Goal: Information Seeking & Learning: Find specific fact

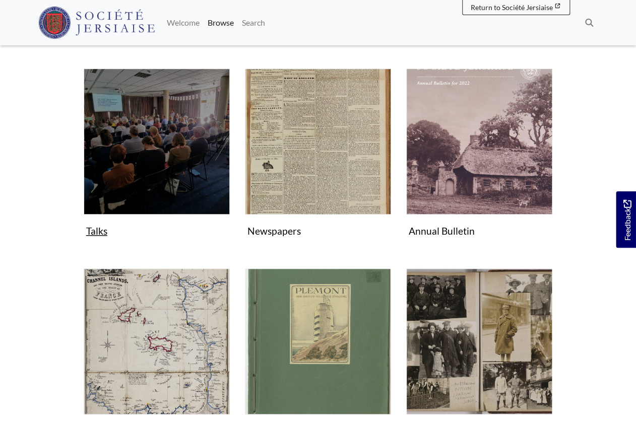
scroll to position [191, 0]
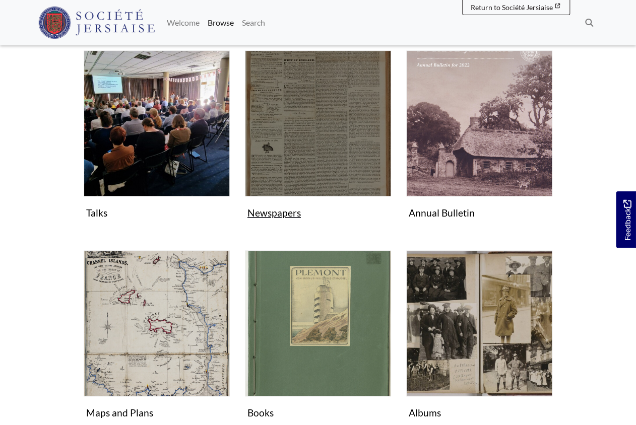
click at [323, 174] on img "Subcollection" at bounding box center [318, 123] width 146 height 146
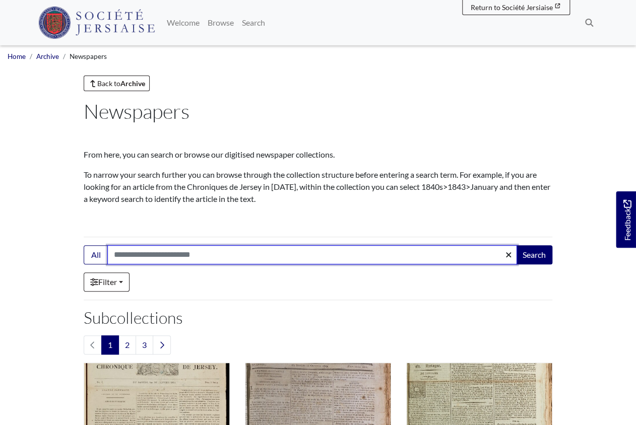
click at [151, 258] on input "Search:" at bounding box center [312, 254] width 410 height 19
type input "********"
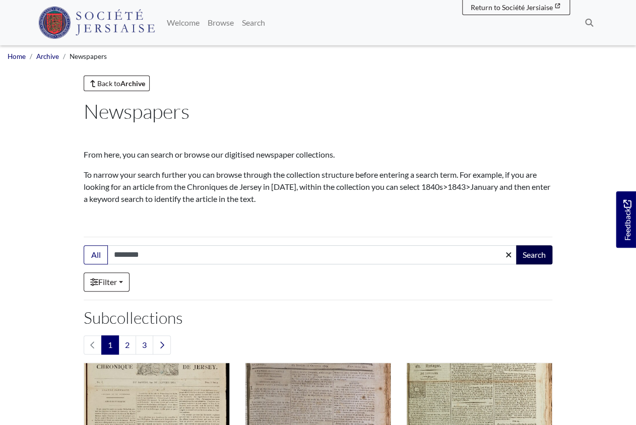
click at [544, 256] on button "Search" at bounding box center [534, 254] width 36 height 19
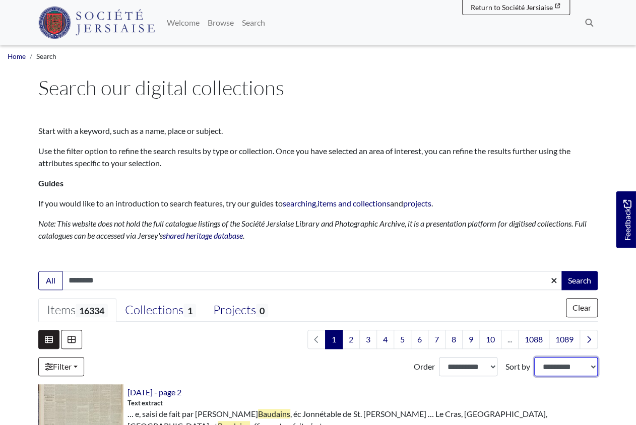
select select "*****"
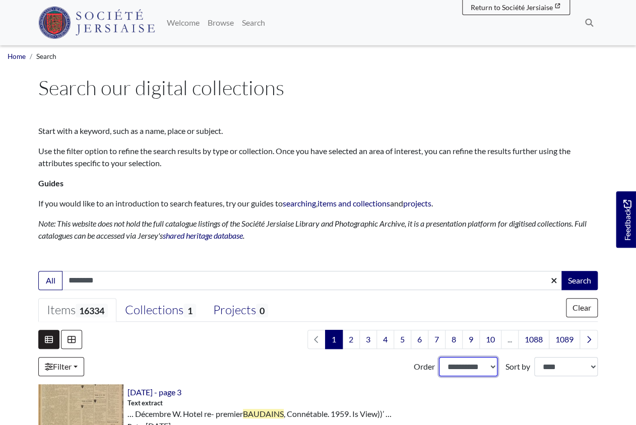
select select "***"
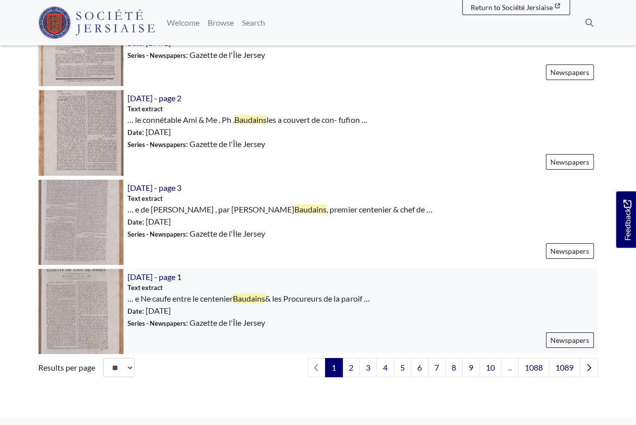
scroll to position [1382, 0]
click at [352, 364] on link "2" at bounding box center [351, 368] width 18 height 19
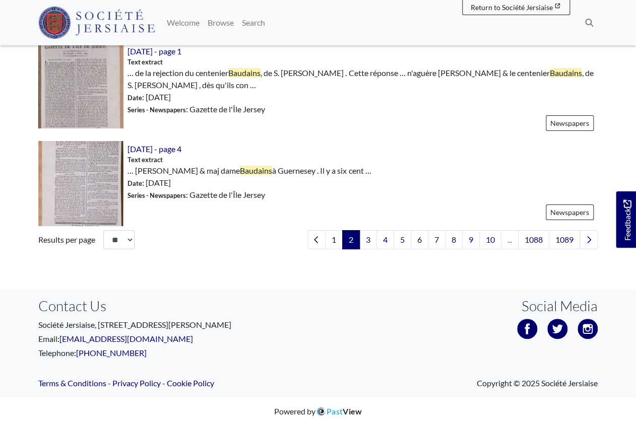
scroll to position [1519, 0]
click at [370, 245] on link "3" at bounding box center [368, 239] width 18 height 19
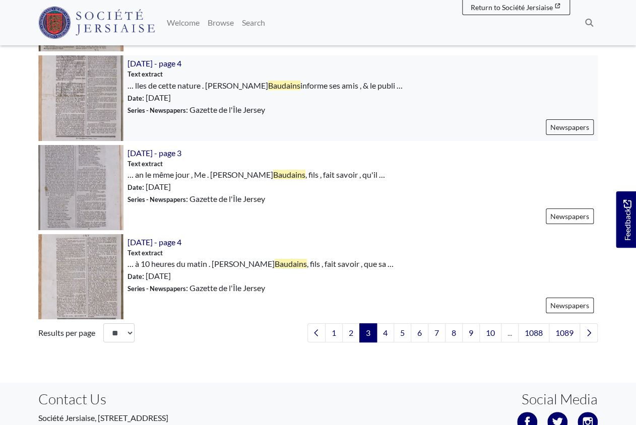
scroll to position [1495, 0]
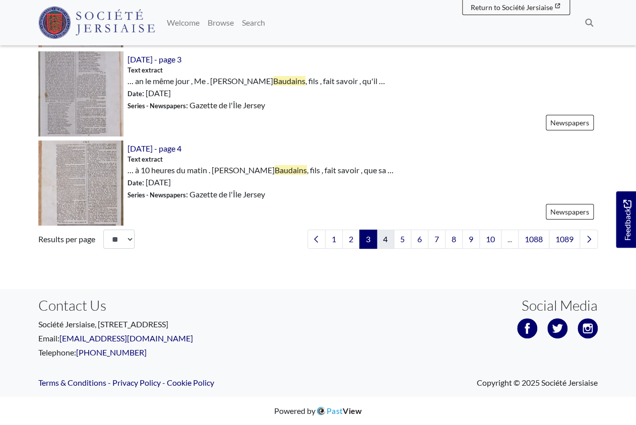
click at [382, 240] on link "4" at bounding box center [385, 239] width 18 height 19
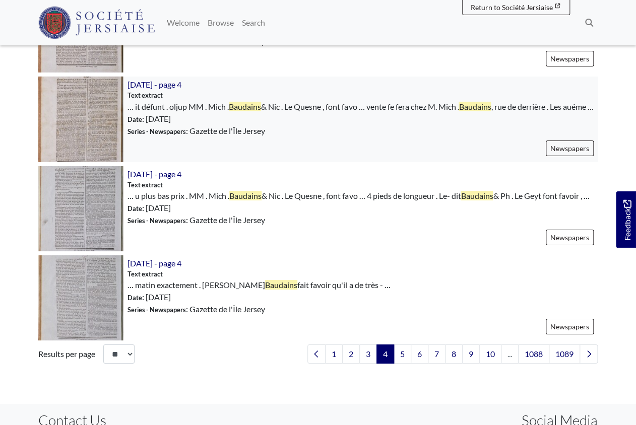
scroll to position [1479, 0]
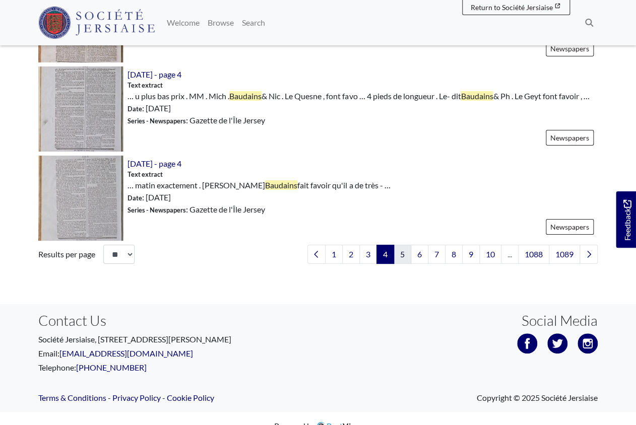
click at [401, 264] on link "5" at bounding box center [402, 254] width 18 height 19
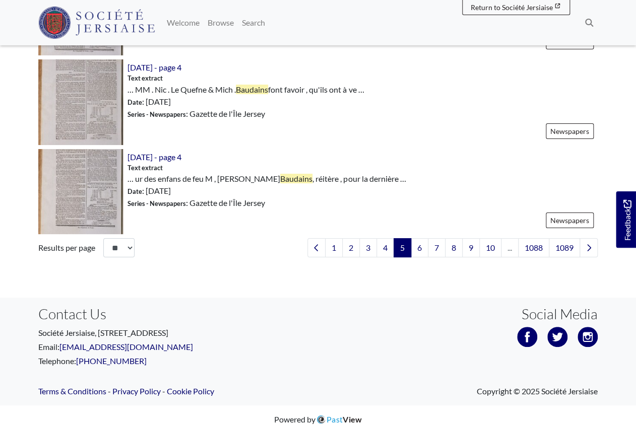
scroll to position [1511, 0]
click at [420, 238] on link "6" at bounding box center [420, 247] width 18 height 19
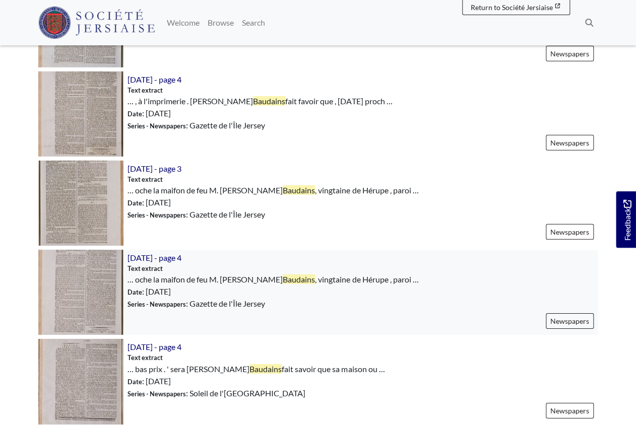
scroll to position [1388, 0]
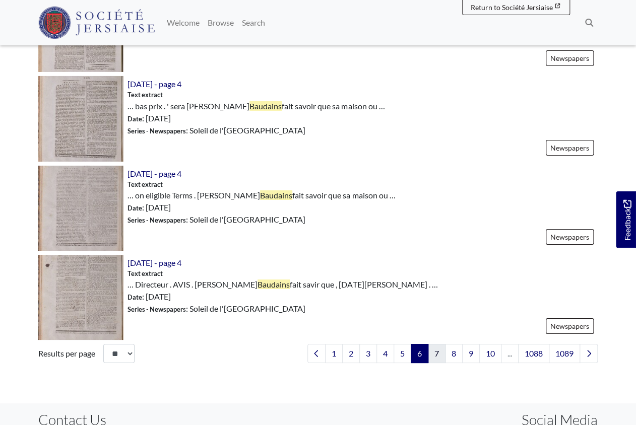
click at [439, 352] on link "7" at bounding box center [437, 353] width 18 height 19
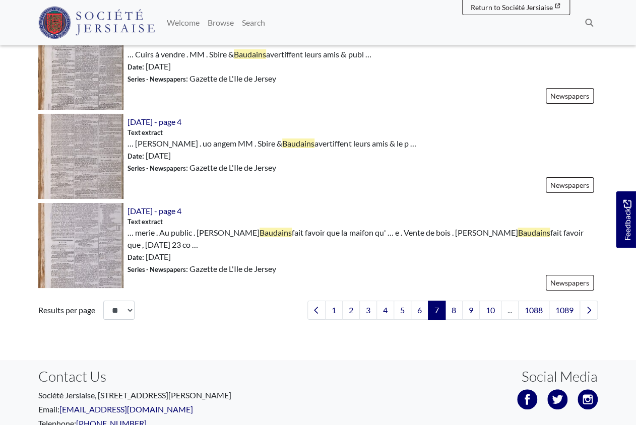
scroll to position [1458, 0]
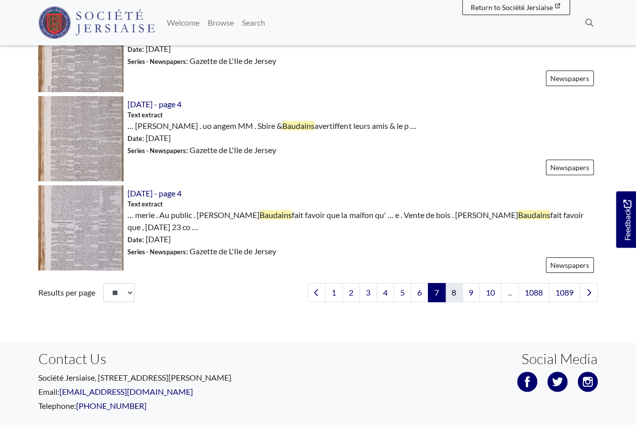
click at [453, 295] on link "8" at bounding box center [454, 292] width 18 height 19
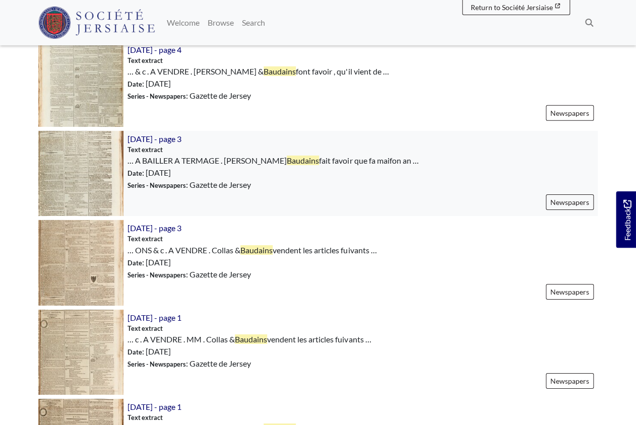
scroll to position [1387, 0]
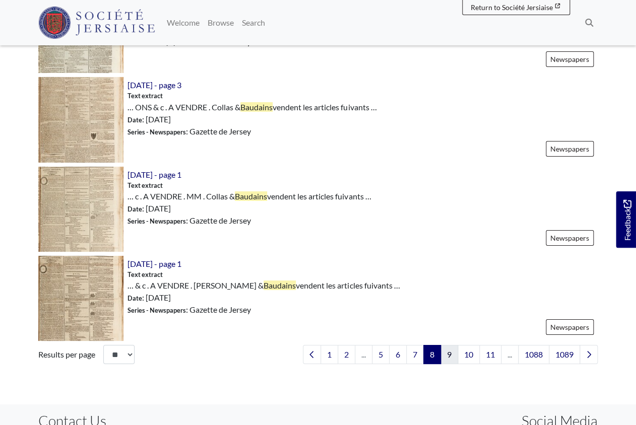
click at [450, 356] on link "9" at bounding box center [449, 354] width 18 height 19
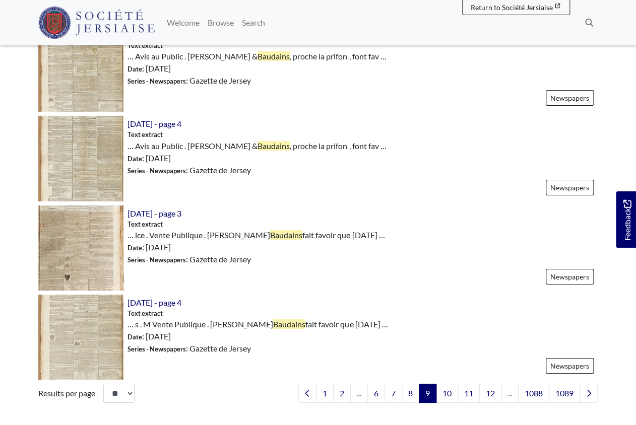
scroll to position [1454, 0]
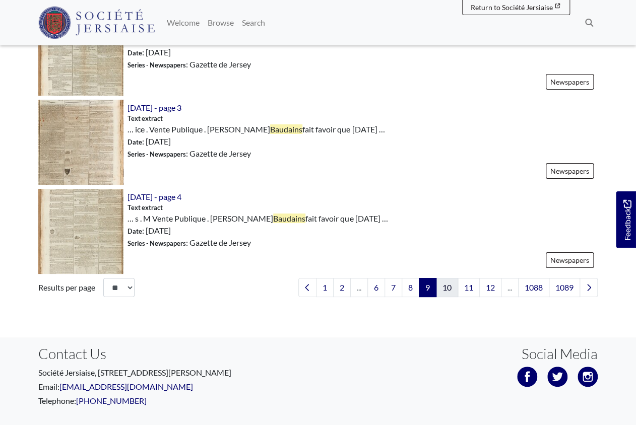
click at [451, 289] on link "10" at bounding box center [447, 287] width 22 height 19
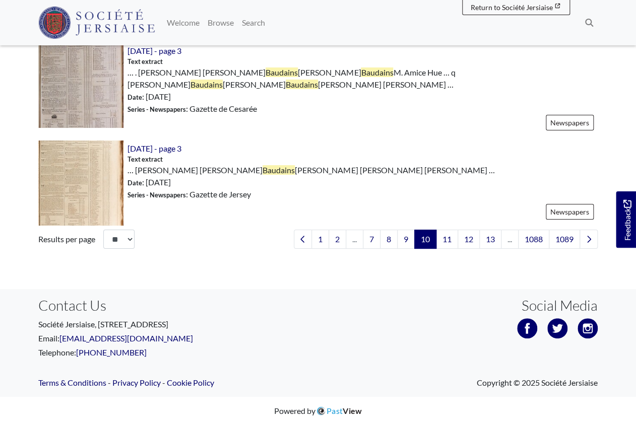
scroll to position [1511, 0]
click at [446, 239] on link "11" at bounding box center [447, 239] width 22 height 19
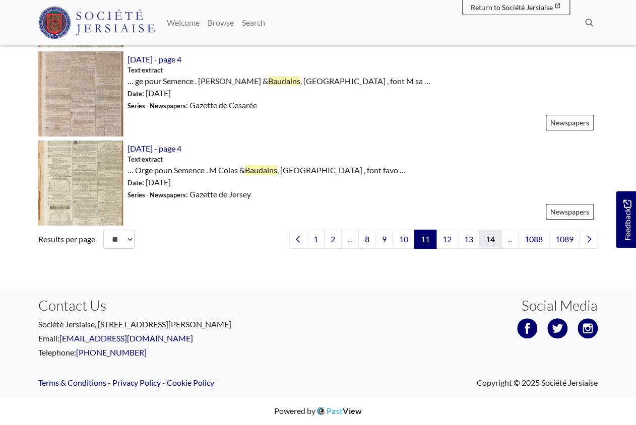
scroll to position [1495, 0]
click at [449, 240] on link "12" at bounding box center [447, 239] width 22 height 19
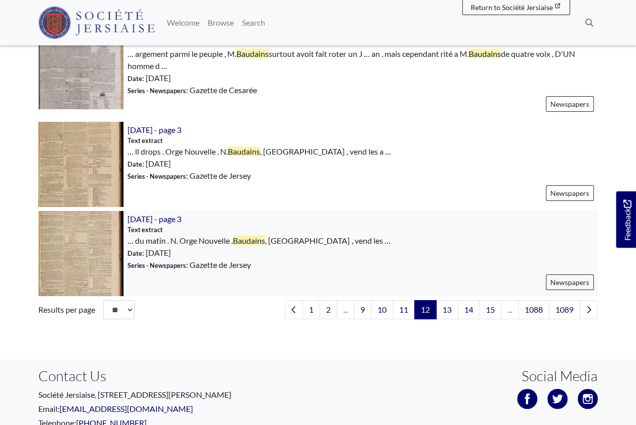
scroll to position [1436, 0]
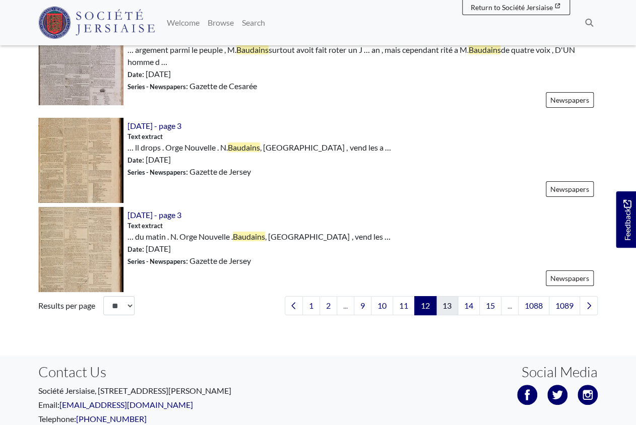
click at [449, 309] on link "13" at bounding box center [447, 305] width 22 height 19
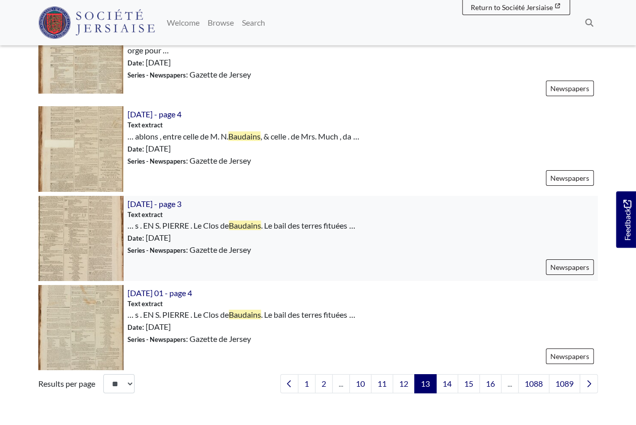
scroll to position [1376, 0]
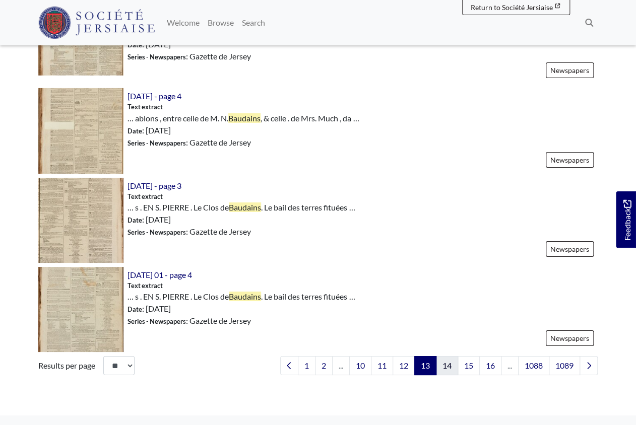
click at [450, 366] on link "14" at bounding box center [447, 365] width 22 height 19
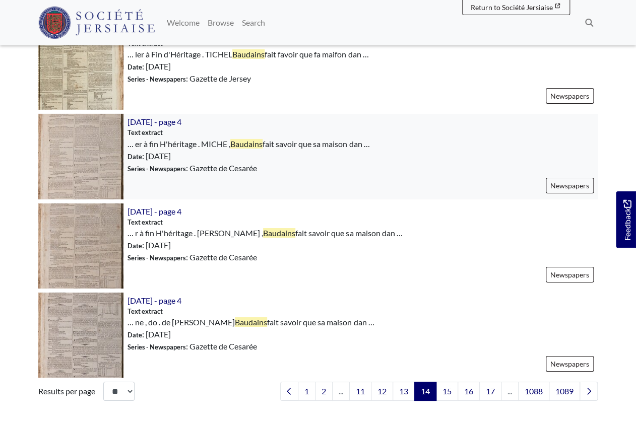
scroll to position [1439, 0]
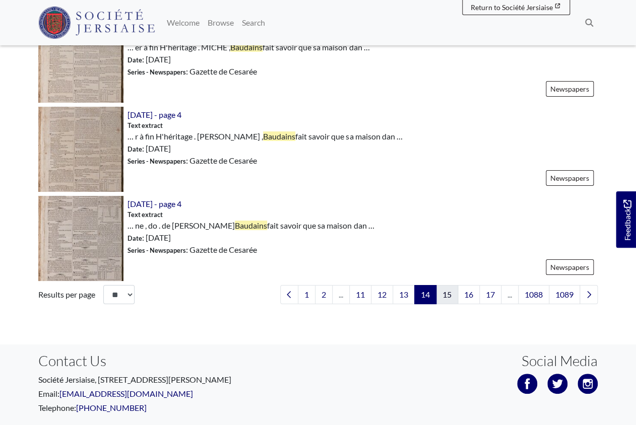
click at [451, 294] on link "15" at bounding box center [447, 294] width 22 height 19
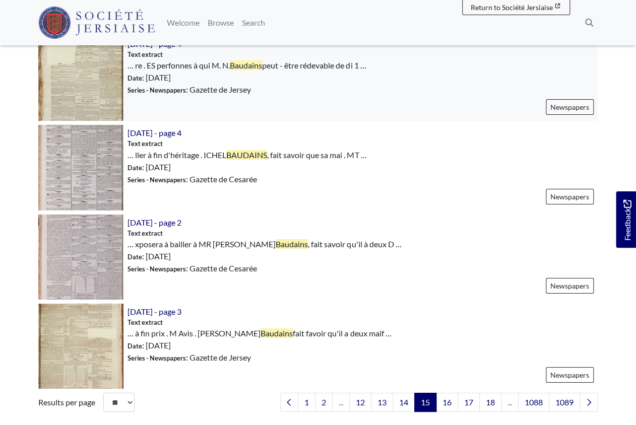
scroll to position [1411, 0]
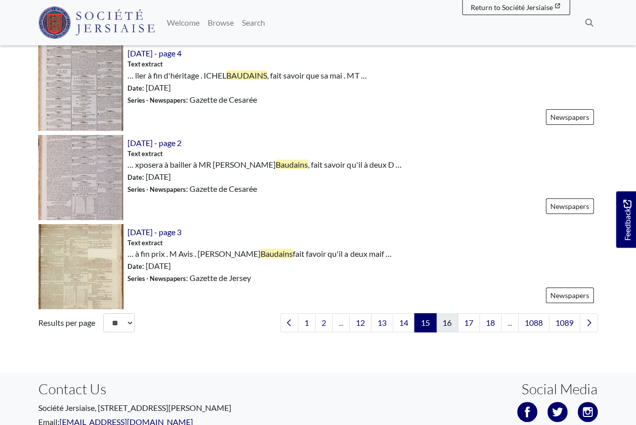
click at [449, 324] on link "16" at bounding box center [447, 322] width 22 height 19
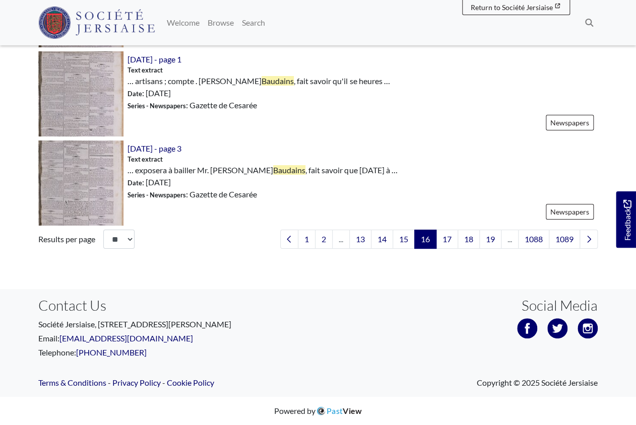
scroll to position [1495, 0]
click at [447, 242] on link "17" at bounding box center [447, 239] width 22 height 19
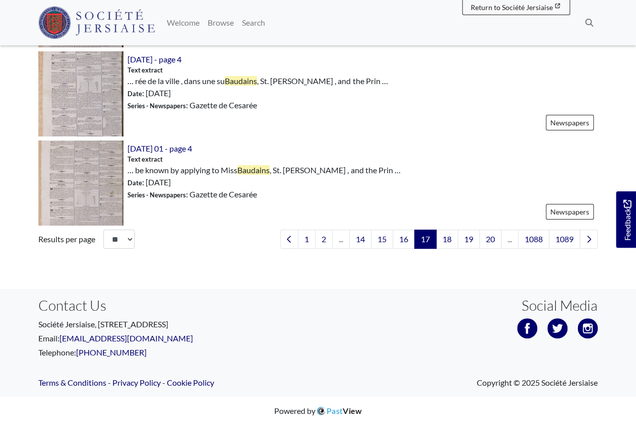
scroll to position [1512, 0]
click at [450, 239] on link "18" at bounding box center [447, 239] width 22 height 19
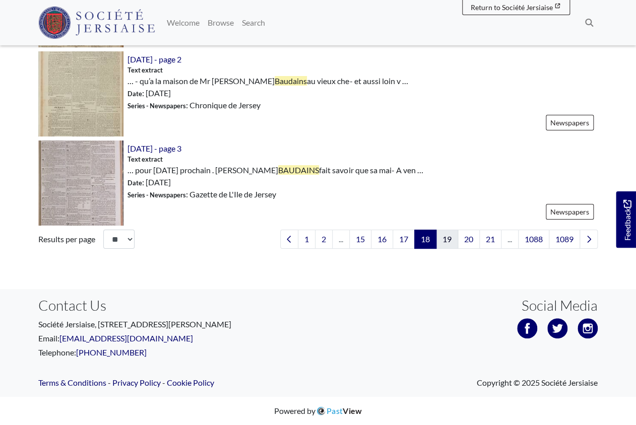
scroll to position [1511, 0]
click at [445, 238] on link "19" at bounding box center [447, 239] width 22 height 19
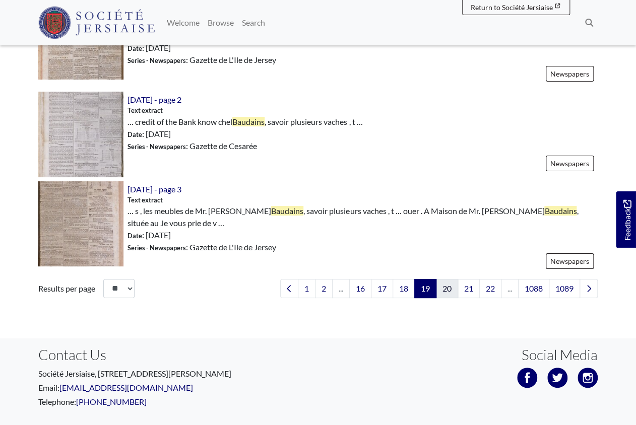
scroll to position [1480, 0]
click at [445, 288] on link "20" at bounding box center [447, 288] width 22 height 19
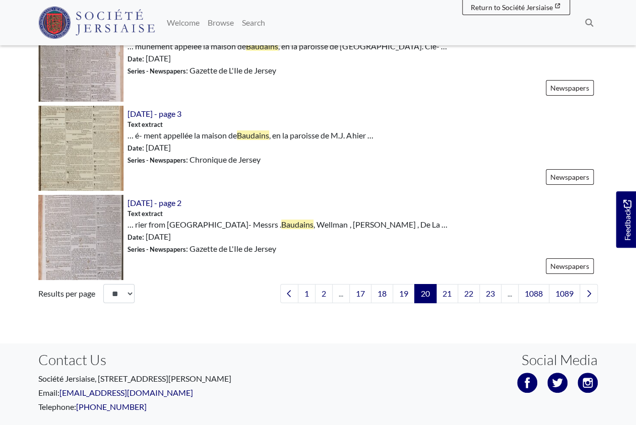
scroll to position [1451, 0]
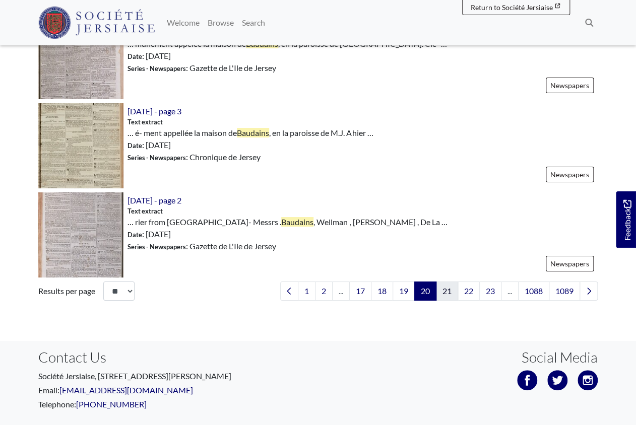
click at [447, 292] on link "21" at bounding box center [447, 291] width 22 height 19
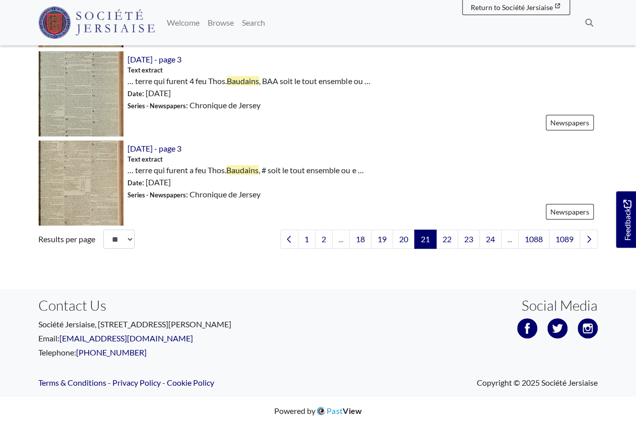
scroll to position [1503, 0]
click at [451, 239] on link "22" at bounding box center [447, 239] width 22 height 19
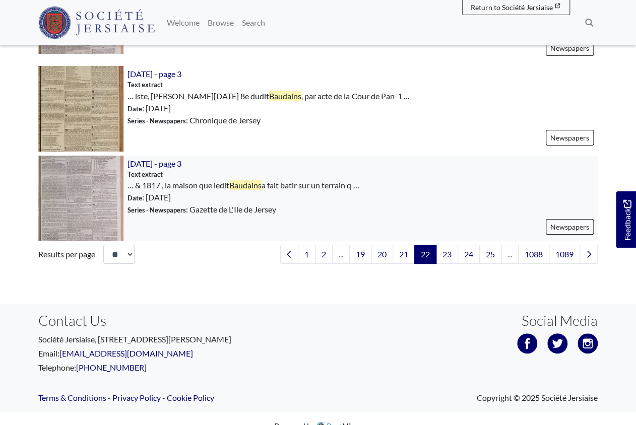
scroll to position [1505, 0]
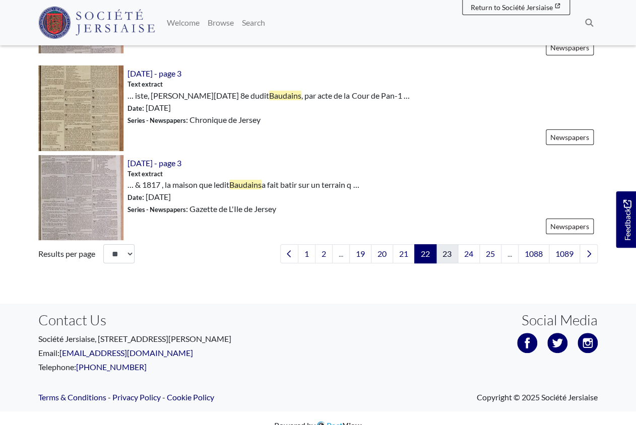
click at [444, 254] on link "23" at bounding box center [447, 253] width 22 height 19
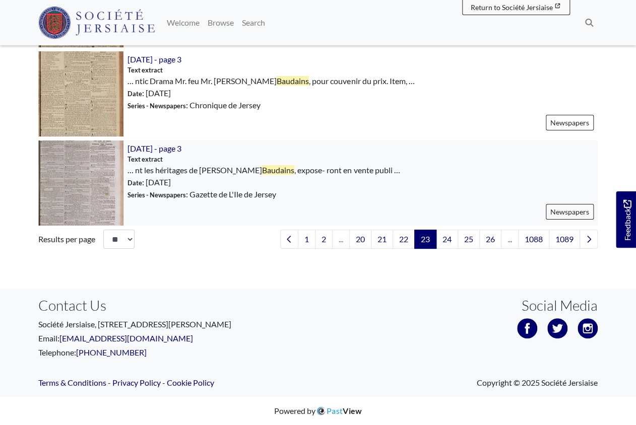
scroll to position [1511, 0]
click at [444, 240] on link "24" at bounding box center [447, 239] width 22 height 19
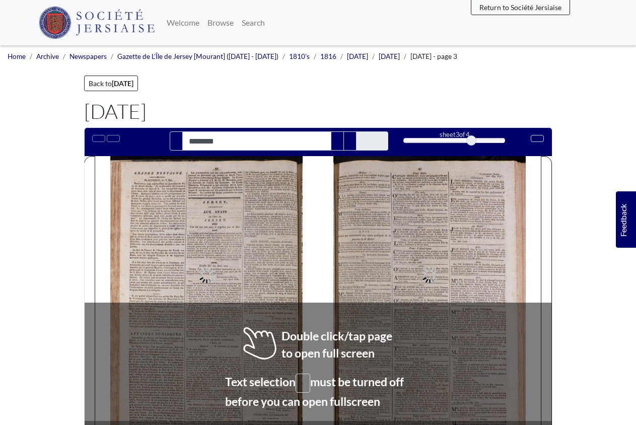
type input "********"
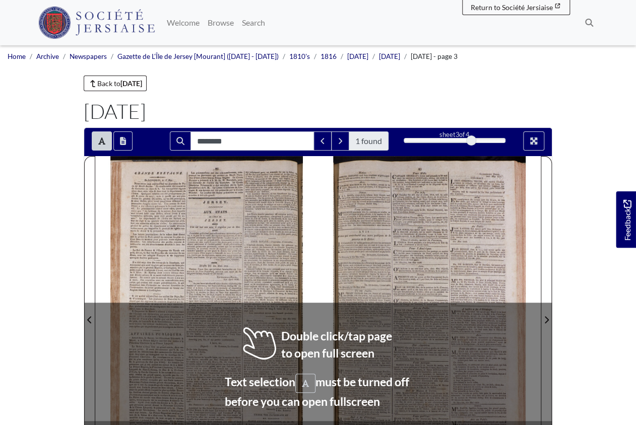
click at [254, 249] on span "ou" at bounding box center [253, 249] width 3 height 4
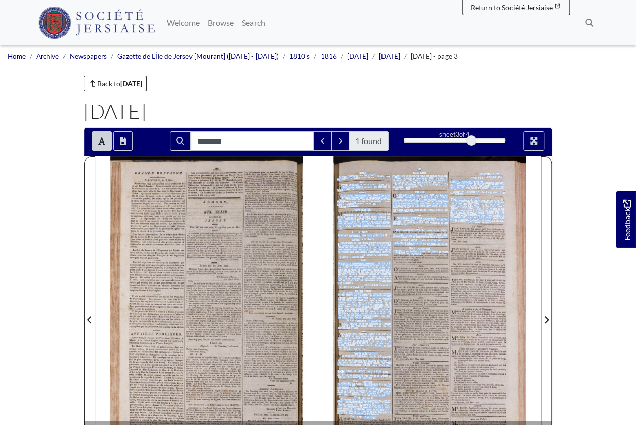
drag, startPoint x: 420, startPoint y: 252, endPoint x: 405, endPoint y: 227, distance: 28.9
click at [405, 227] on div "J e e t 2 1 u e e e It ES it T Notice : MESSRS . GIFFARD and Son , continue to …" at bounding box center [437, 313] width 208 height 315
click at [364, 238] on span "St" at bounding box center [365, 239] width 3 height 4
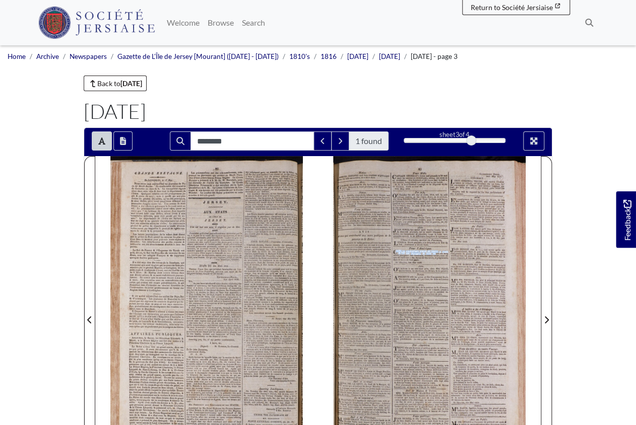
drag, startPoint x: 434, startPoint y: 259, endPoint x: 434, endPoint y: 252, distance: 7.1
click at [434, 252] on div "NEUX qui souhaiteroient prendre leur passage , ou mettre du fret pour l'Ameriqu…" at bounding box center [420, 255] width 55 height 11
click at [434, 252] on span "aubord" at bounding box center [436, 253] width 9 height 4
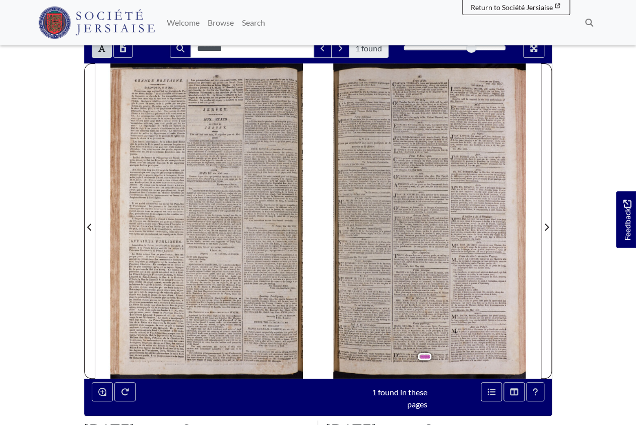
scroll to position [93, 0]
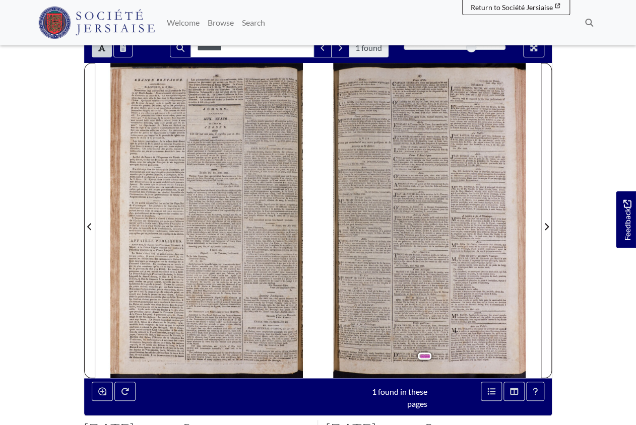
click at [442, 347] on div "J e e t 2 1 u e e e It ES it T Notice : MESSRS . GIFFARD and Son , continue to …" at bounding box center [437, 220] width 208 height 315
click at [412, 358] on span "possession" at bounding box center [414, 358] width 15 height 4
click at [413, 355] on span "Mr." at bounding box center [413, 356] width 5 height 4
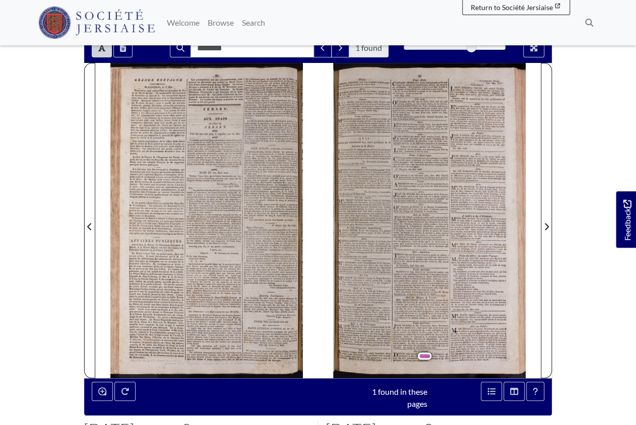
click at [413, 355] on span "Mr." at bounding box center [413, 356] width 5 height 4
click at [429, 355] on span "," at bounding box center [429, 356] width 1 height 4
click at [426, 355] on span "Baudains" at bounding box center [426, 357] width 12 height 4
click at [414, 356] on span "possession" at bounding box center [414, 358] width 15 height 4
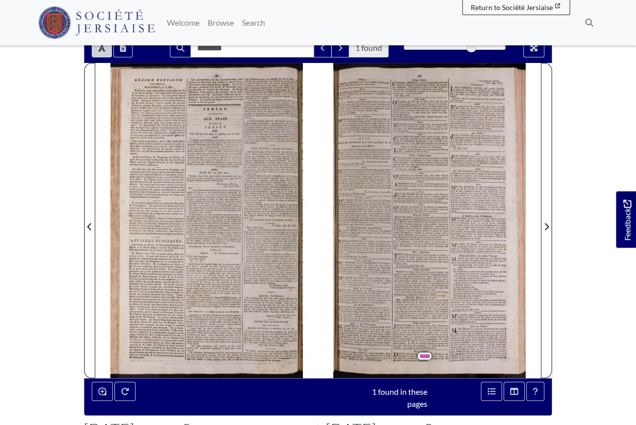
click at [401, 355] on span "partenant" at bounding box center [404, 356] width 12 height 4
click at [456, 342] on span "par" at bounding box center [456, 343] width 4 height 4
click at [441, 352] on div "EPUIS trois semaines , un livre de Quittances , ap- partenant à Mr. Ph . Baudai…" at bounding box center [420, 357] width 56 height 10
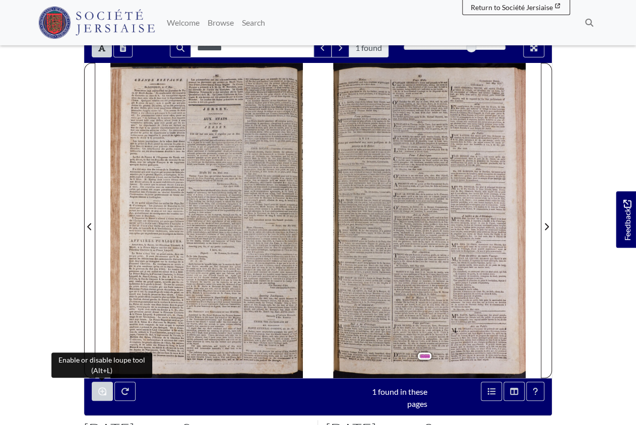
click at [105, 392] on icon "Enable or disable loupe tool (Alt+L)" at bounding box center [102, 391] width 8 height 8
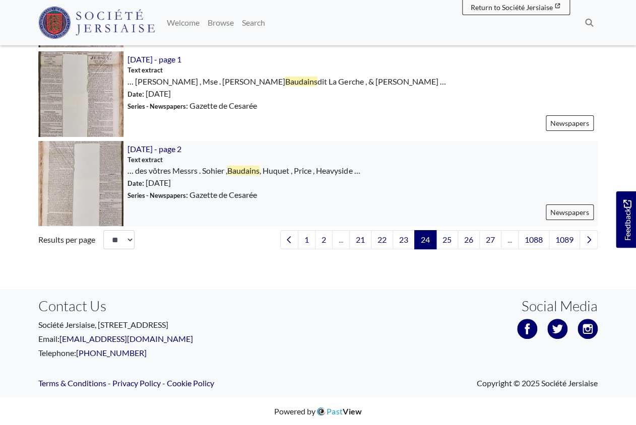
scroll to position [1519, 0]
click at [451, 242] on link "25" at bounding box center [447, 239] width 22 height 19
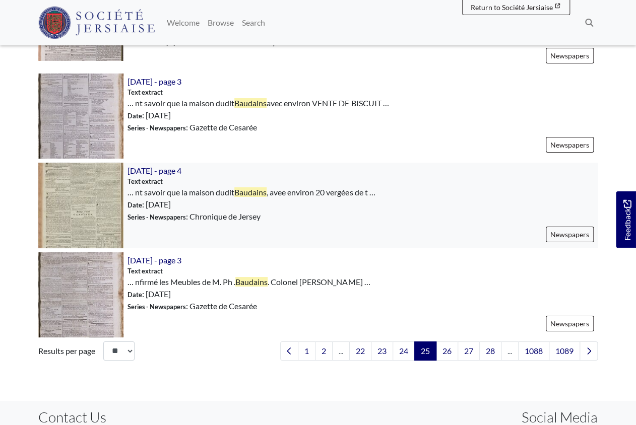
scroll to position [1426, 0]
click at [447, 350] on link "26" at bounding box center [447, 350] width 22 height 19
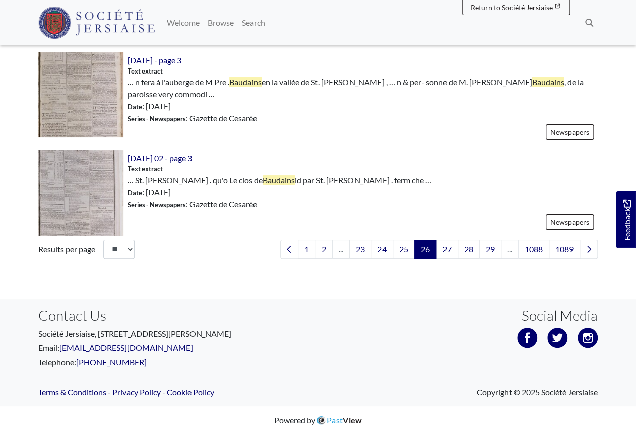
scroll to position [1544, 0]
click at [448, 240] on link "27" at bounding box center [447, 249] width 22 height 19
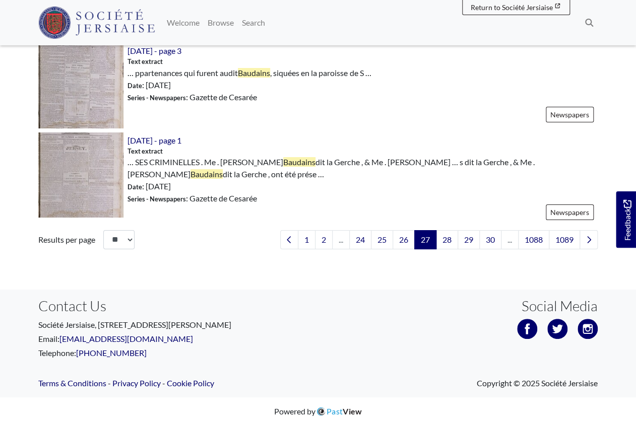
scroll to position [1527, 0]
click at [444, 244] on link "28" at bounding box center [447, 240] width 22 height 19
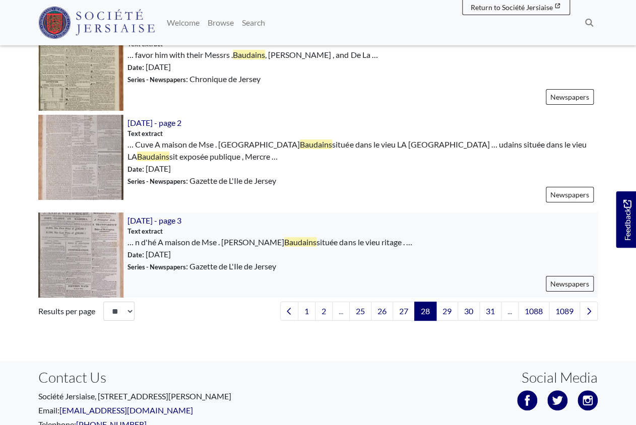
scroll to position [1449, 0]
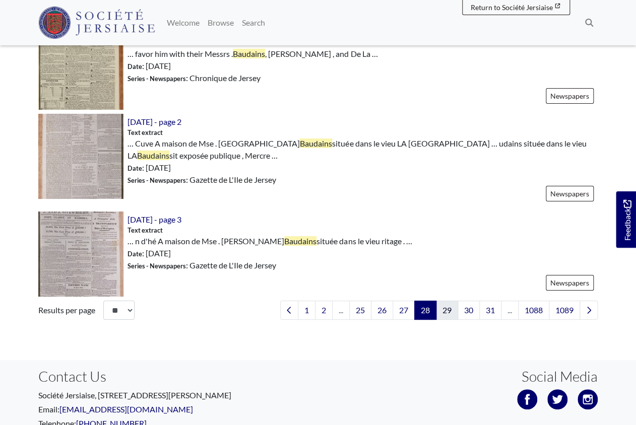
click at [441, 307] on link "29" at bounding box center [447, 310] width 22 height 19
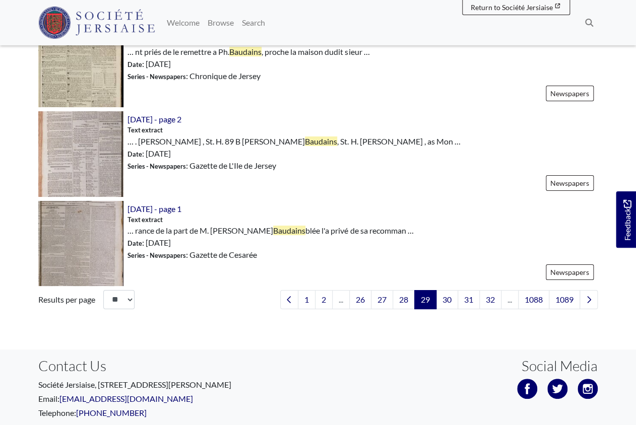
scroll to position [1515, 0]
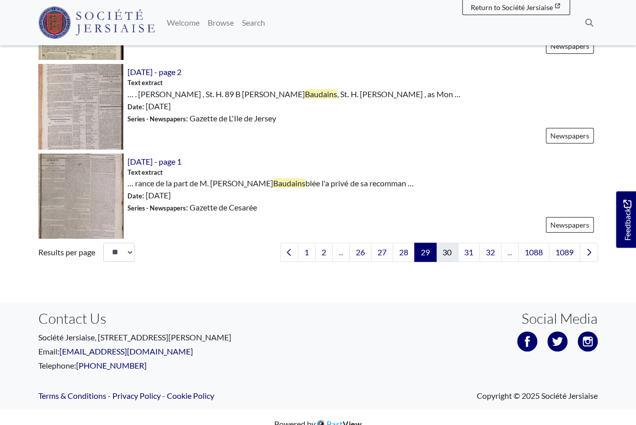
click at [450, 253] on link "30" at bounding box center [447, 252] width 22 height 19
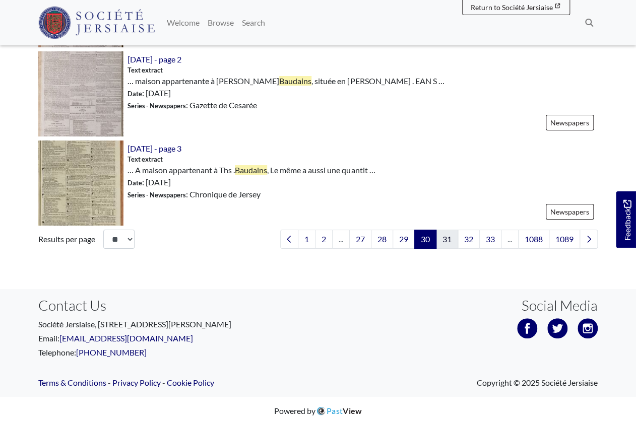
scroll to position [1495, 0]
click at [451, 237] on link "31" at bounding box center [447, 239] width 22 height 19
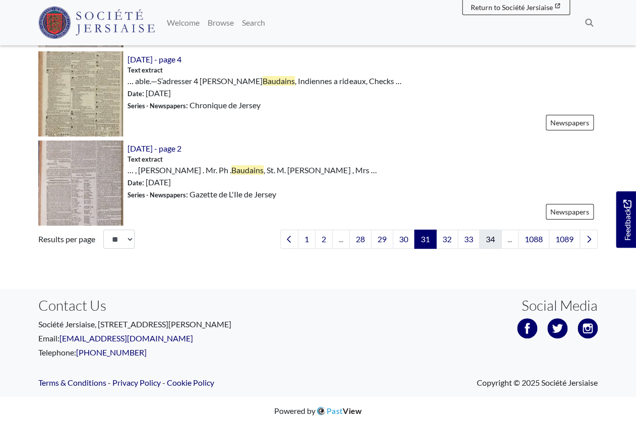
scroll to position [1511, 0]
click at [448, 242] on link "32" at bounding box center [447, 239] width 22 height 19
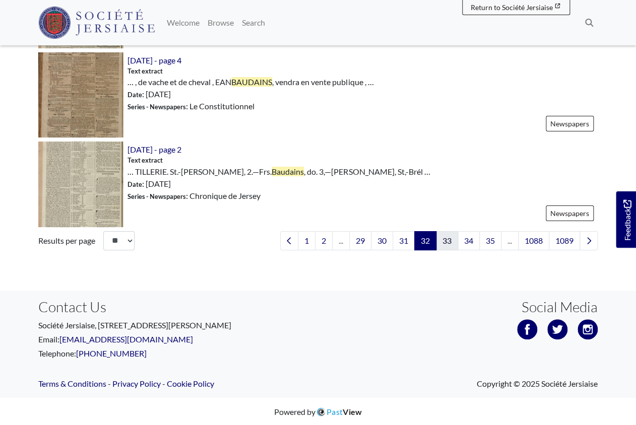
scroll to position [1552, 0]
click at [445, 239] on link "33" at bounding box center [447, 241] width 22 height 19
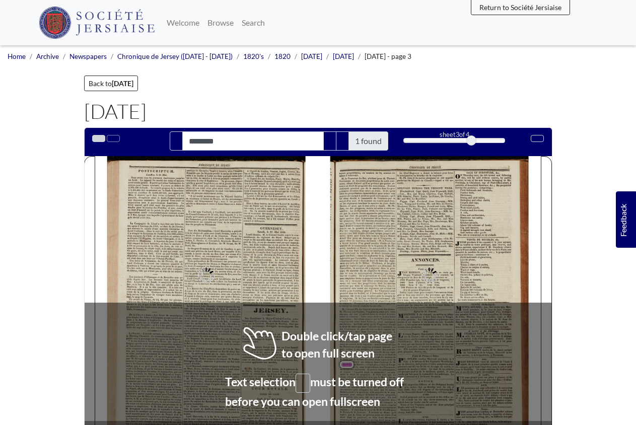
type input "********"
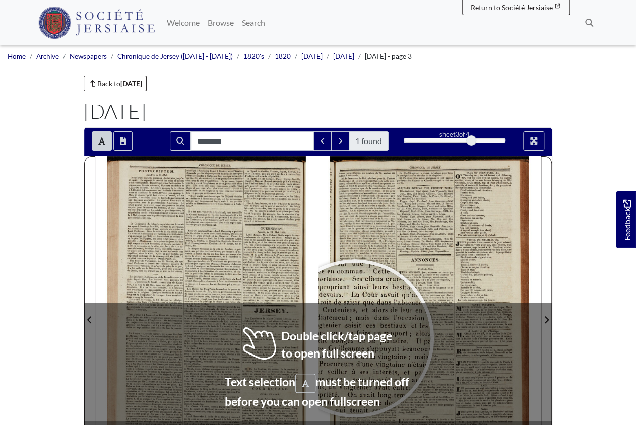
click at [355, 338] on div at bounding box center [354, 338] width 151 height 151
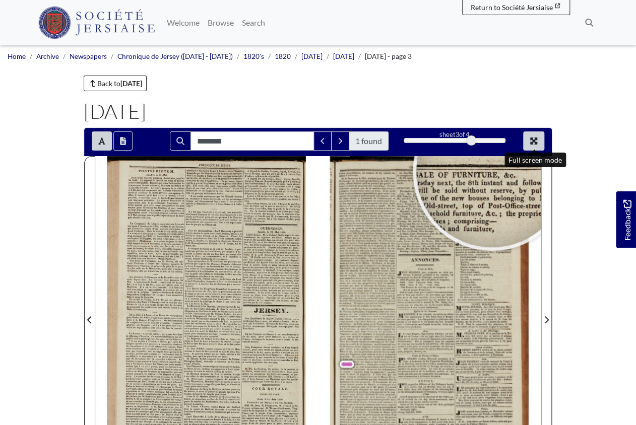
click at [535, 137] on button "Full screen mode" at bounding box center [533, 140] width 21 height 19
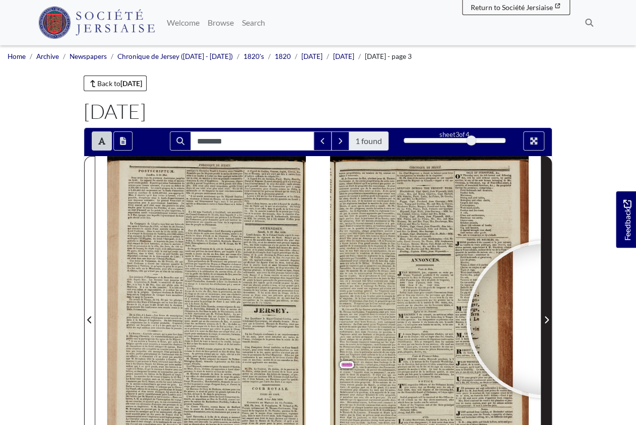
click at [545, 319] on icon "Next Page" at bounding box center [546, 320] width 5 height 8
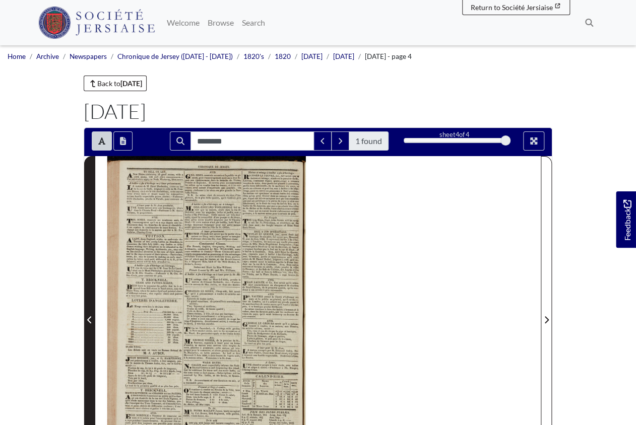
click at [90, 320] on icon "Previous Page" at bounding box center [89, 320] width 5 height 8
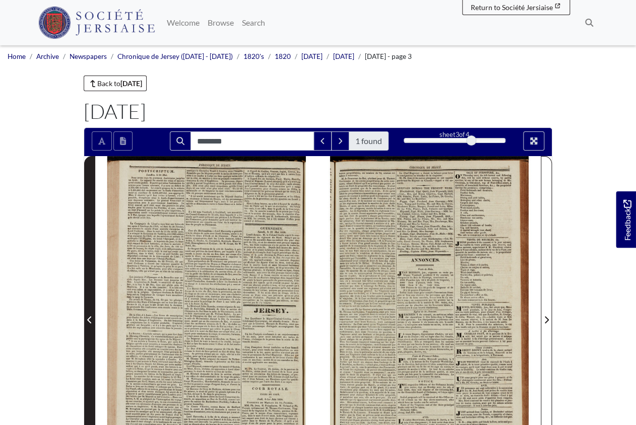
click at [90, 320] on icon "Previous Page" at bounding box center [89, 320] width 5 height 8
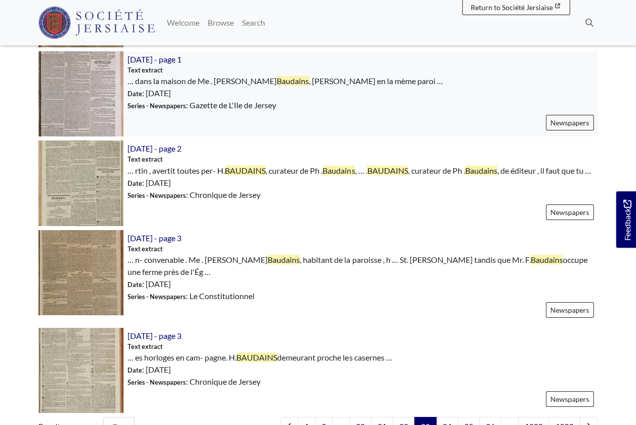
scroll to position [1399, 0]
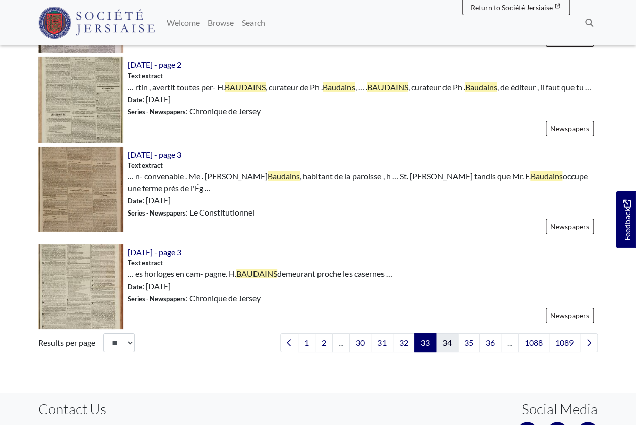
click at [447, 350] on link "34" at bounding box center [447, 343] width 22 height 19
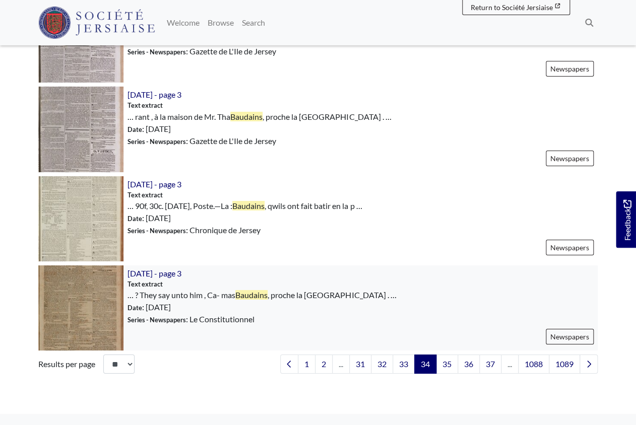
scroll to position [1376, 0]
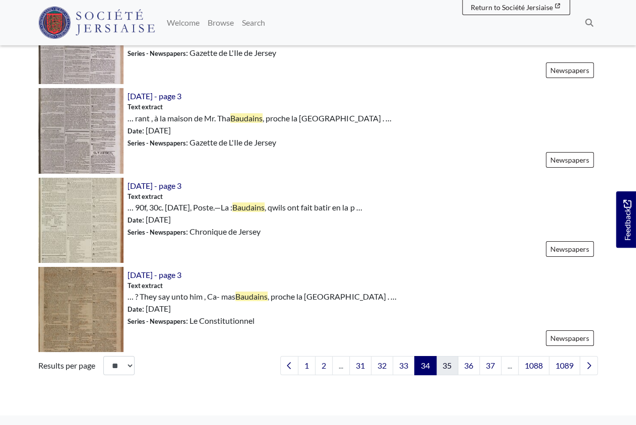
click at [447, 369] on link "35" at bounding box center [447, 365] width 22 height 19
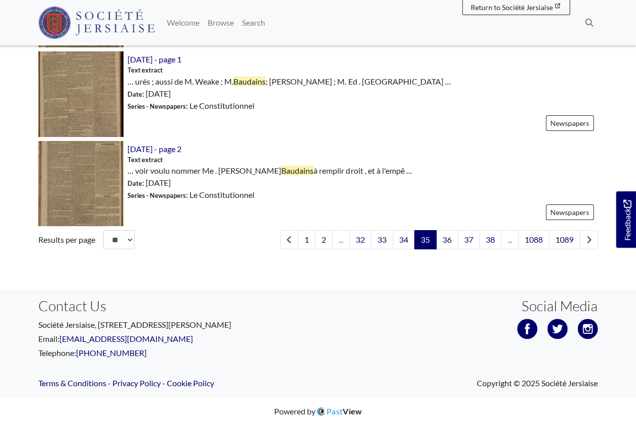
scroll to position [1519, 0]
click at [450, 241] on link "36" at bounding box center [447, 239] width 22 height 19
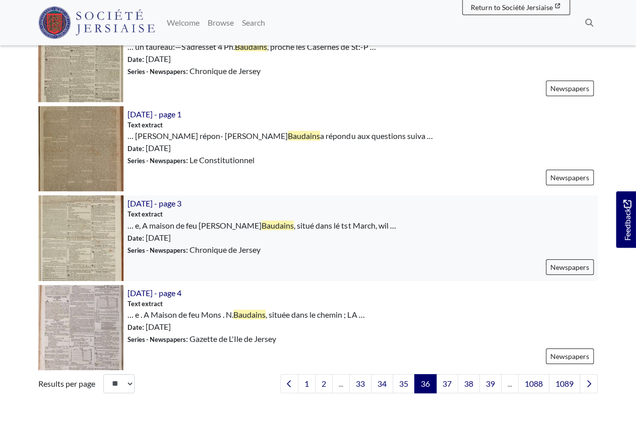
scroll to position [1385, 0]
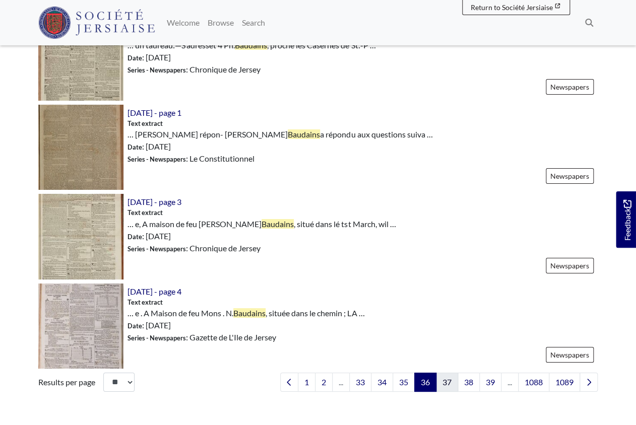
click at [446, 380] on link "37" at bounding box center [447, 382] width 22 height 19
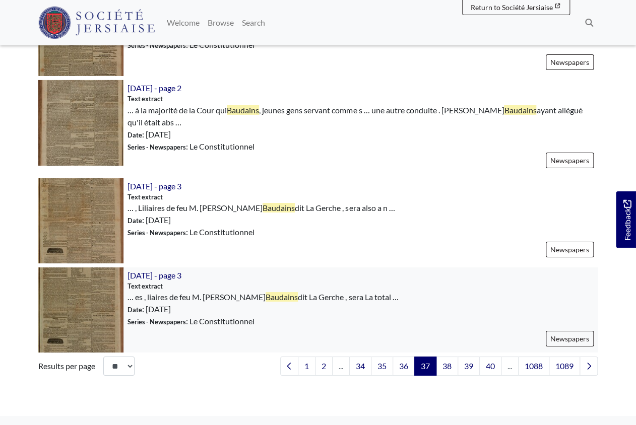
scroll to position [1379, 0]
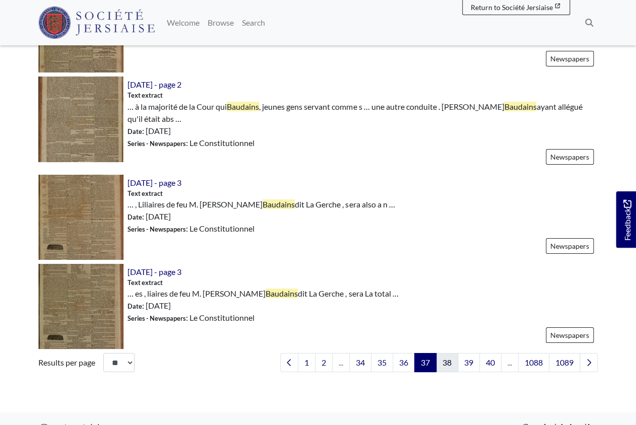
click at [449, 364] on link "38" at bounding box center [447, 362] width 22 height 19
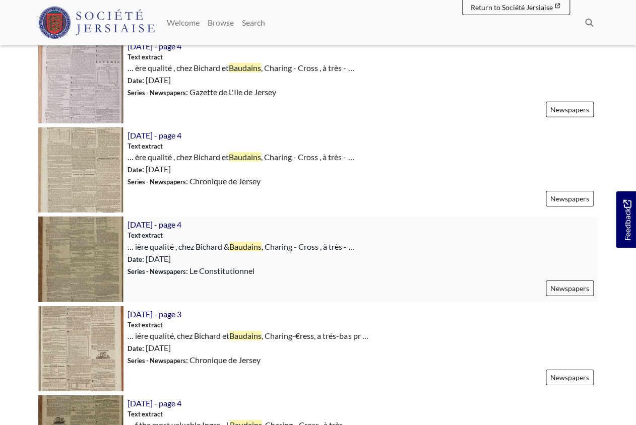
scroll to position [1365, 0]
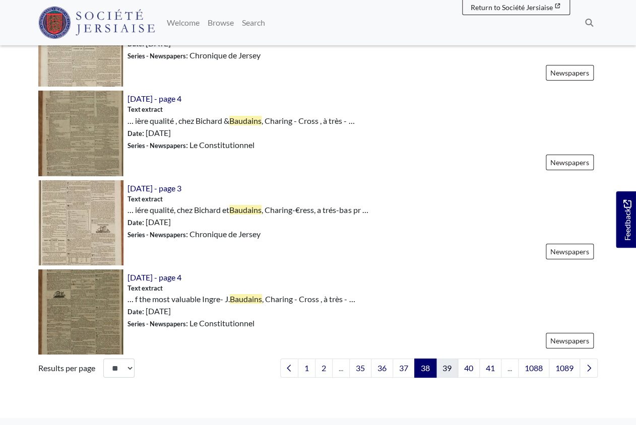
click at [448, 370] on link "39" at bounding box center [447, 368] width 22 height 19
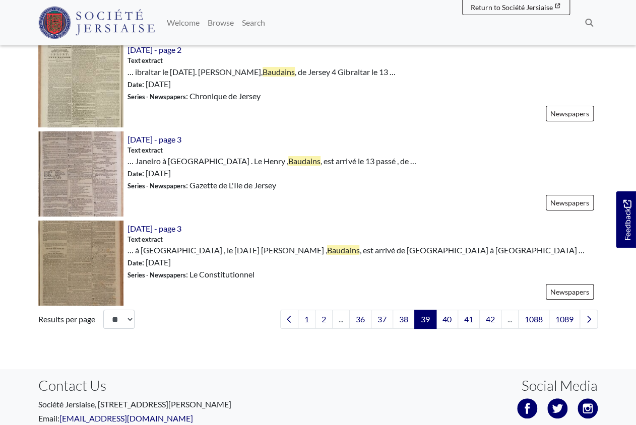
scroll to position [1425, 0]
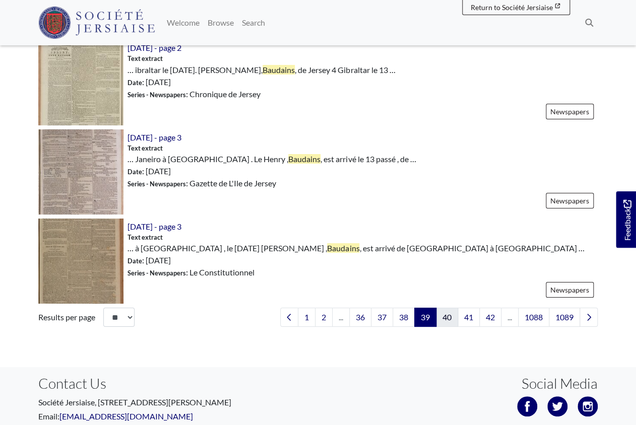
click at [447, 322] on link "40" at bounding box center [447, 317] width 22 height 19
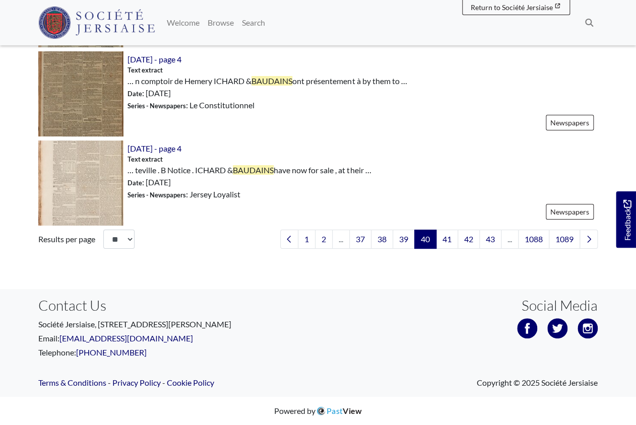
scroll to position [1495, 0]
click at [450, 239] on link "41" at bounding box center [447, 239] width 22 height 19
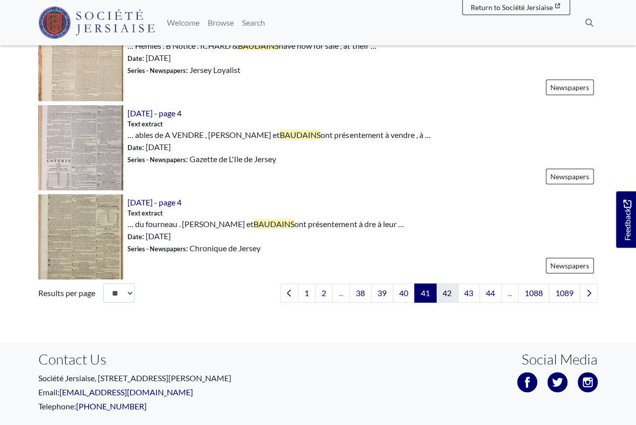
scroll to position [1451, 0]
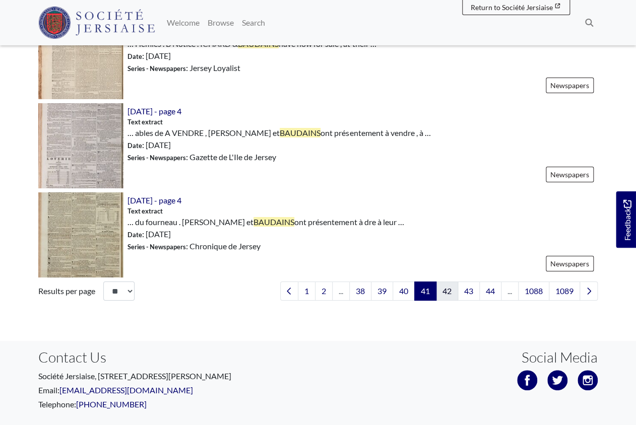
click at [450, 294] on link "42" at bounding box center [447, 291] width 22 height 19
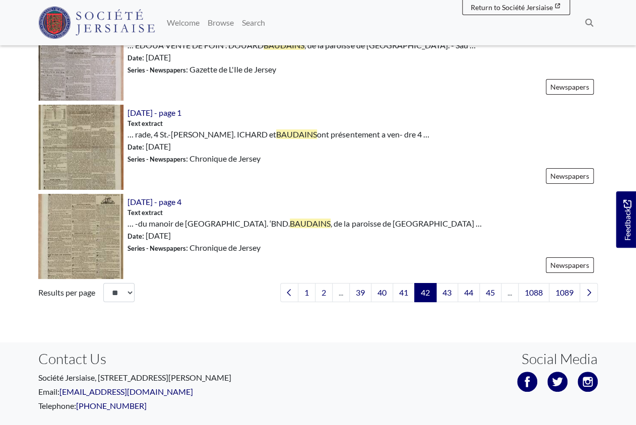
scroll to position [1441, 0]
click at [449, 296] on link "43" at bounding box center [447, 292] width 22 height 19
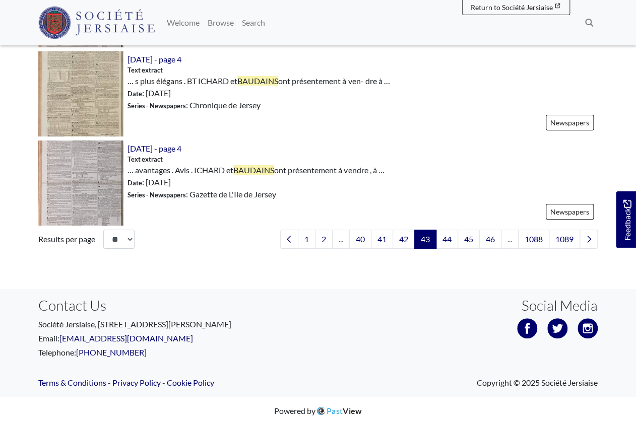
scroll to position [1495, 0]
click at [448, 241] on link "44" at bounding box center [447, 239] width 22 height 19
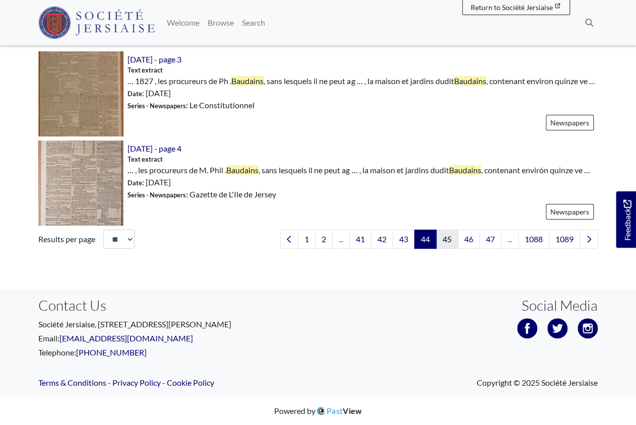
scroll to position [1527, 0]
click at [444, 241] on link "45" at bounding box center [447, 239] width 22 height 19
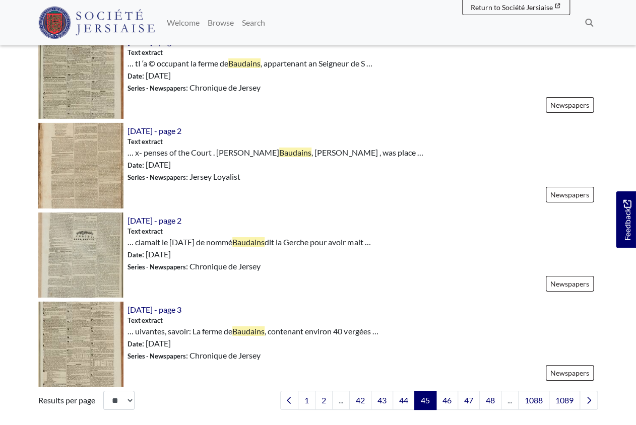
scroll to position [1407, 0]
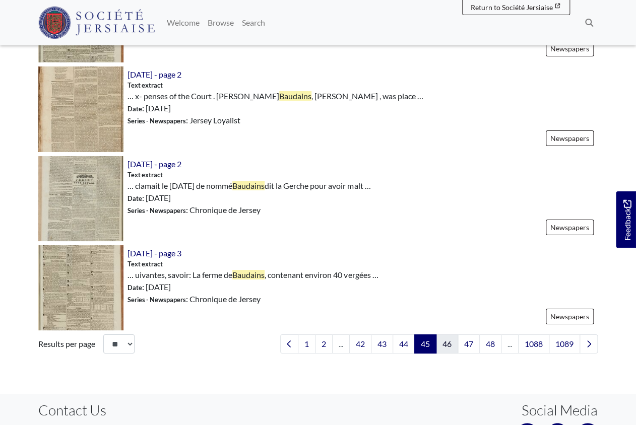
click at [449, 354] on link "46" at bounding box center [447, 344] width 22 height 19
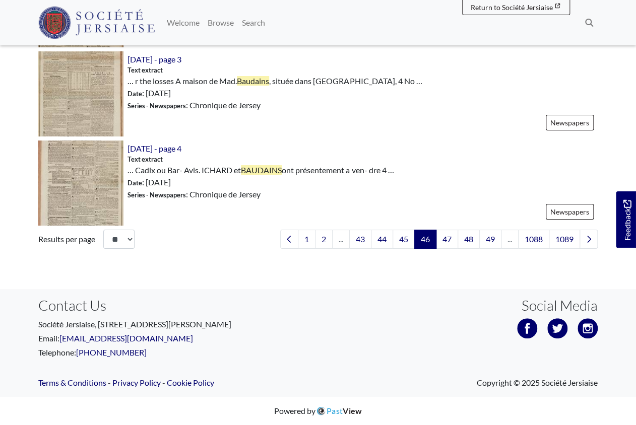
scroll to position [1503, 0]
click at [450, 240] on link "47" at bounding box center [447, 239] width 22 height 19
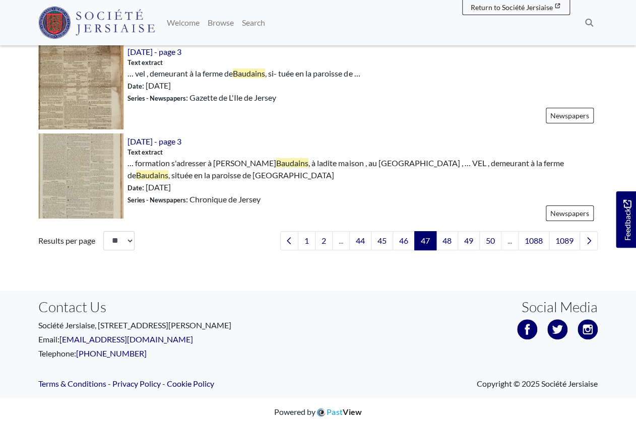
scroll to position [1544, 0]
click at [450, 240] on link "48" at bounding box center [447, 241] width 22 height 19
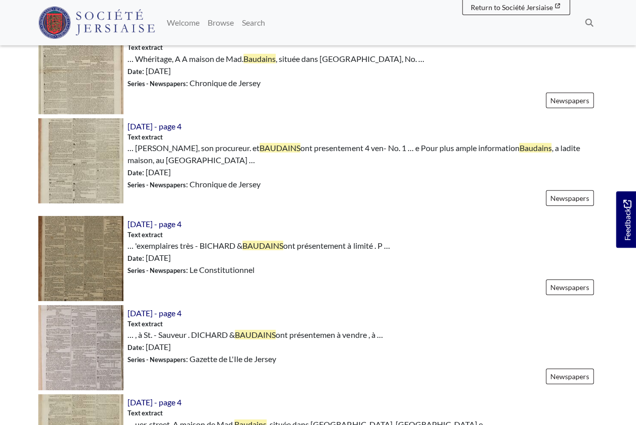
scroll to position [1422, 0]
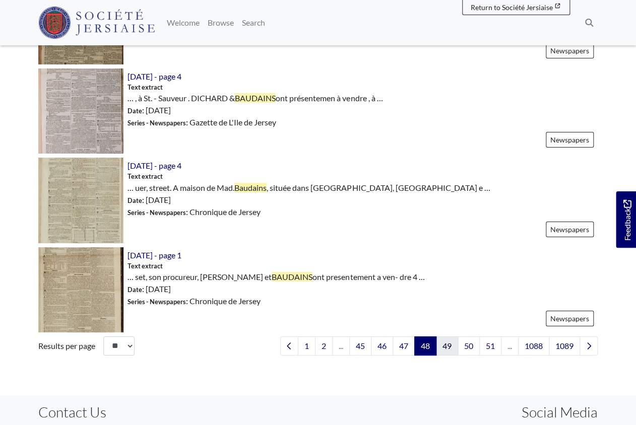
click at [447, 356] on link "49" at bounding box center [447, 346] width 22 height 19
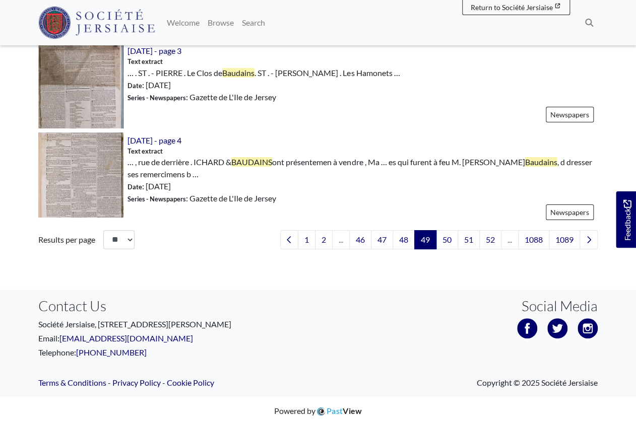
scroll to position [1536, 0]
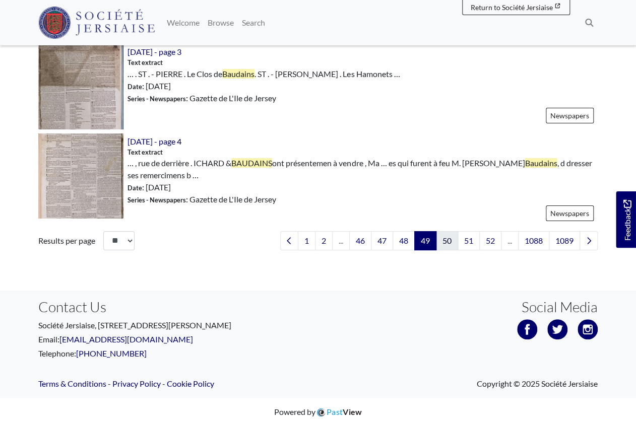
click at [448, 238] on link "50" at bounding box center [447, 240] width 22 height 19
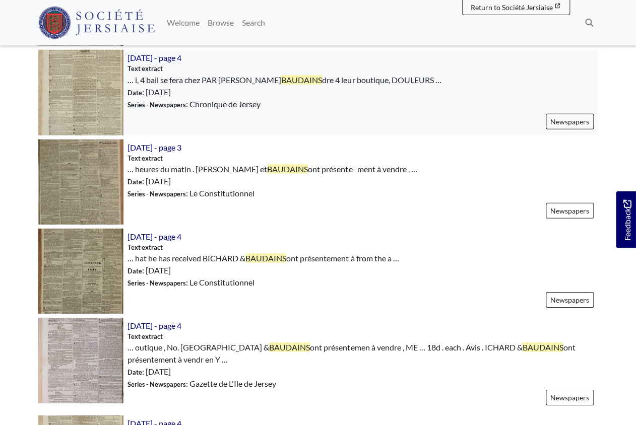
scroll to position [1449, 0]
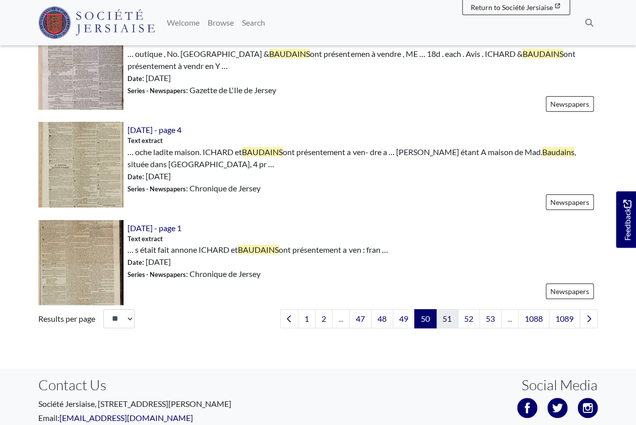
click at [449, 315] on link "51" at bounding box center [447, 318] width 22 height 19
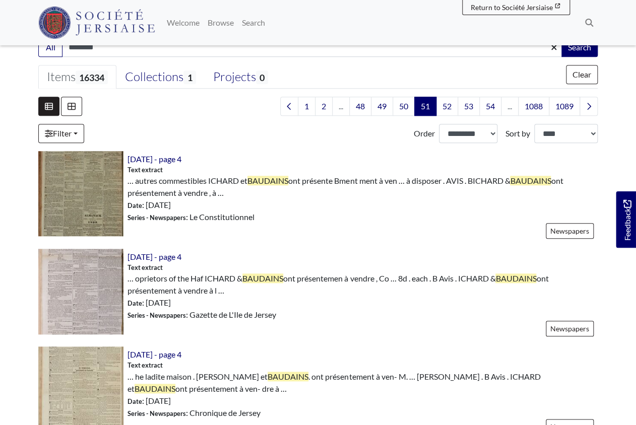
scroll to position [224, 0]
